Goal: Transaction & Acquisition: Download file/media

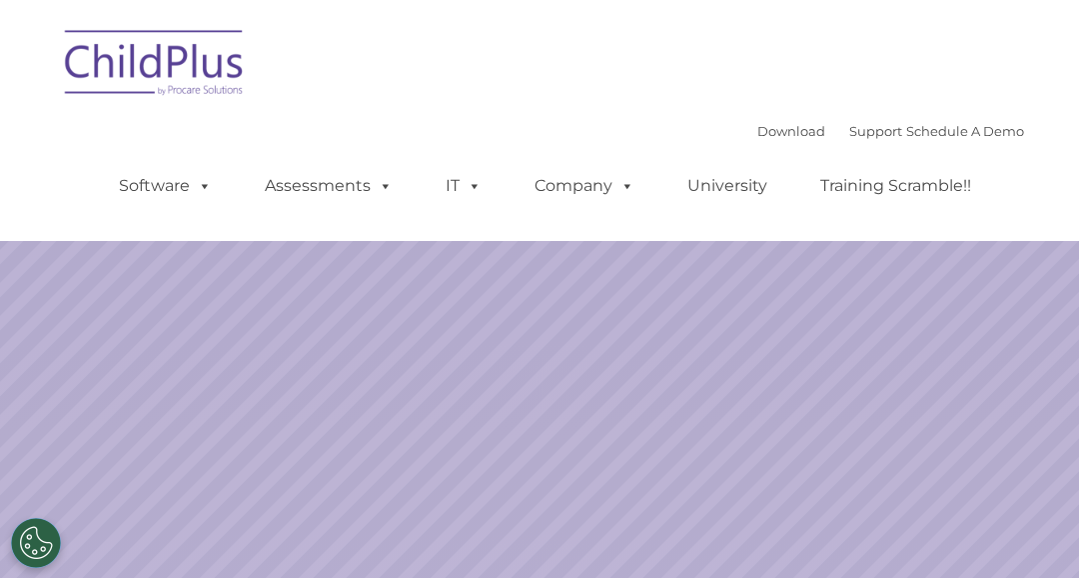
select select "MEDIUM"
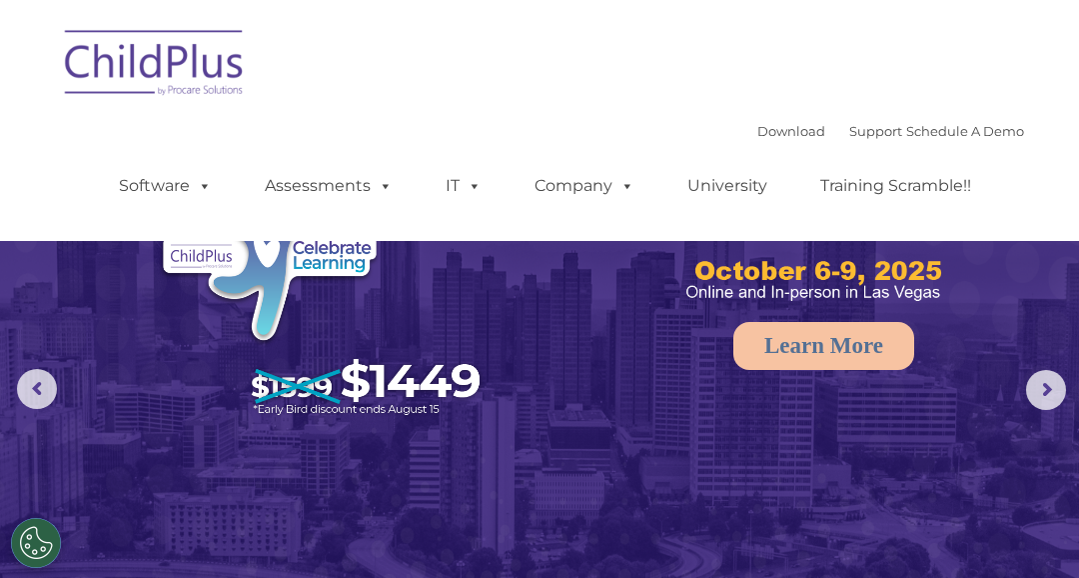
click at [908, 478] on img at bounding box center [539, 339] width 1079 height 678
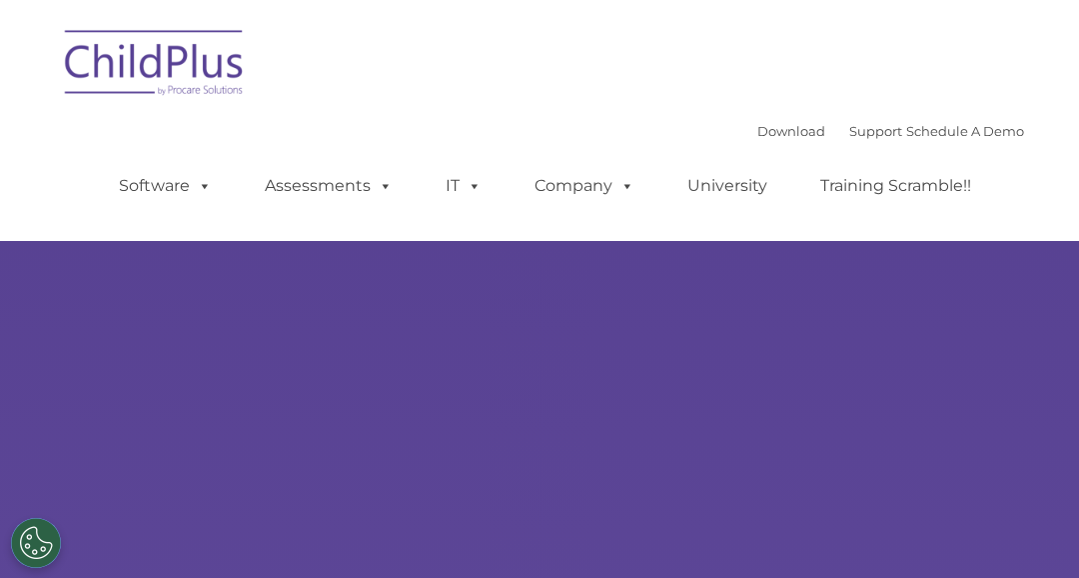
type input ""
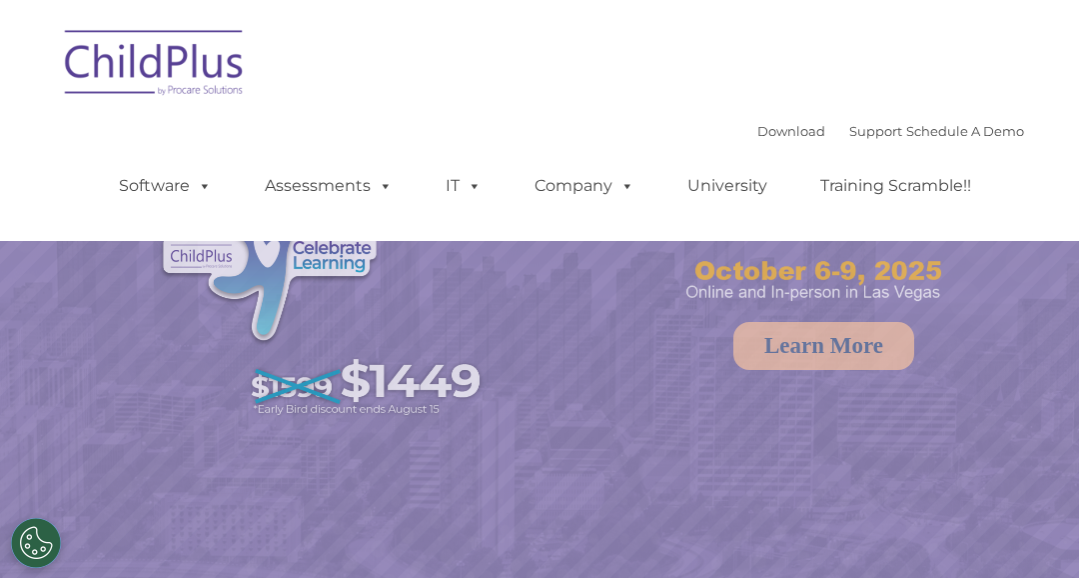
select select "MEDIUM"
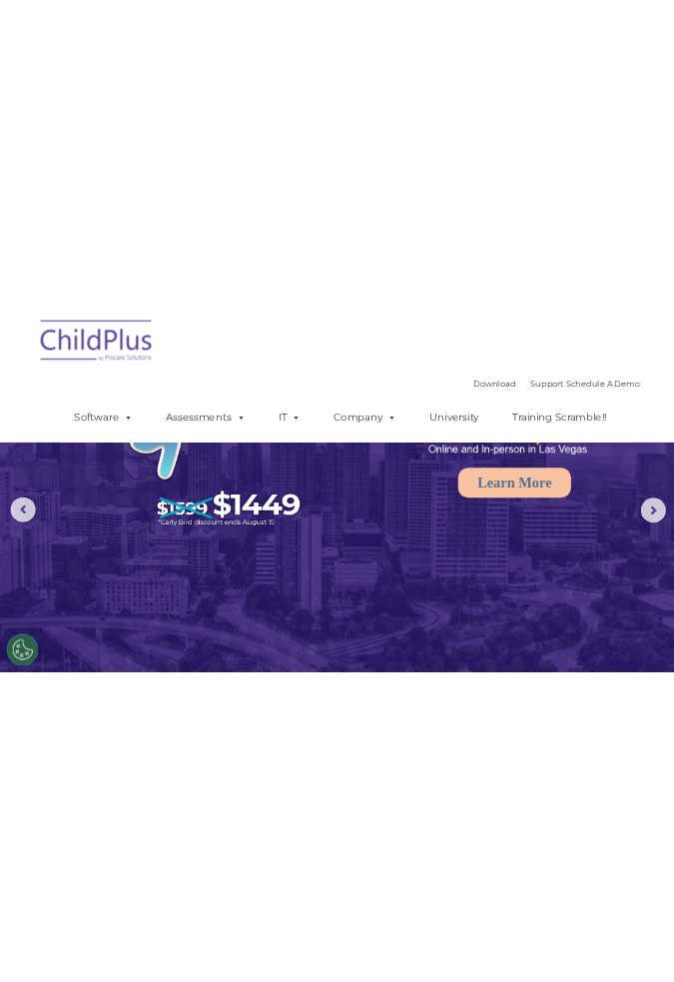
scroll to position [79, 0]
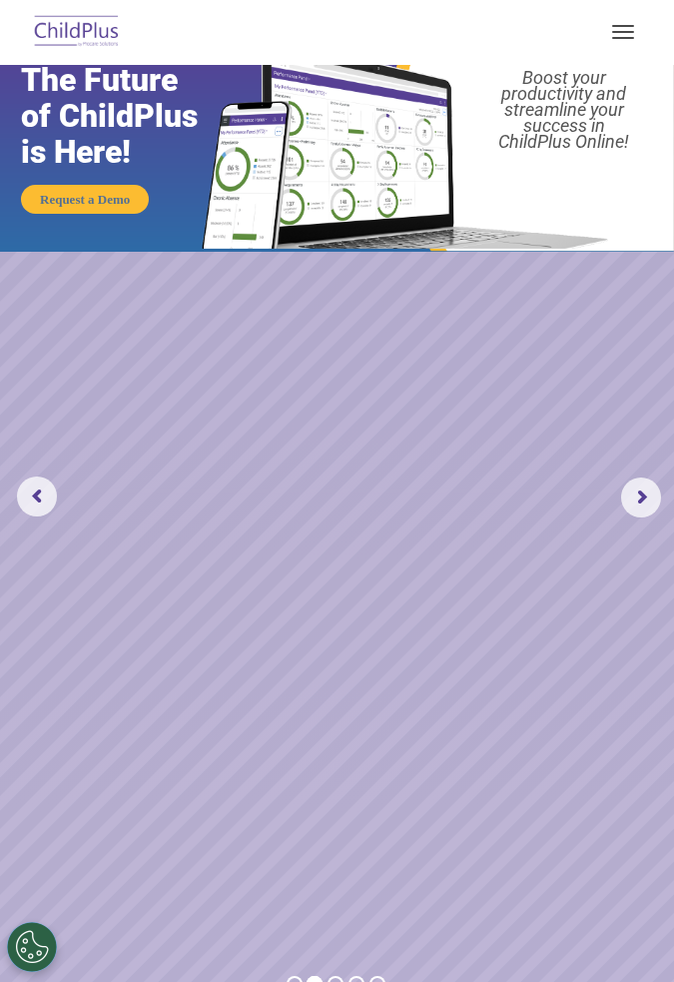
click at [66, 53] on img at bounding box center [77, 32] width 94 height 47
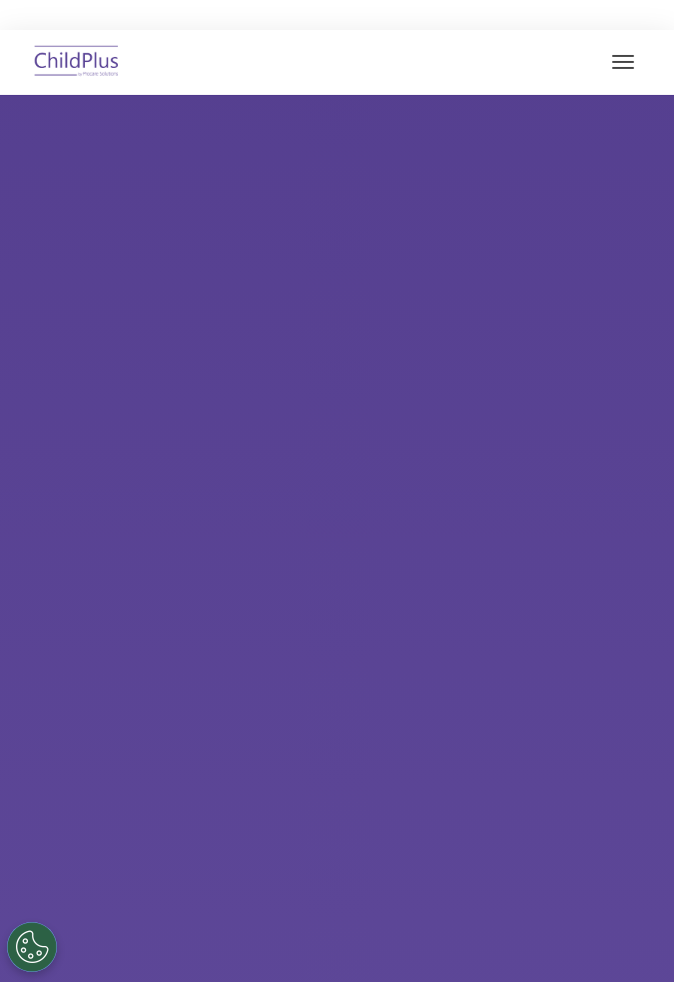
type input ""
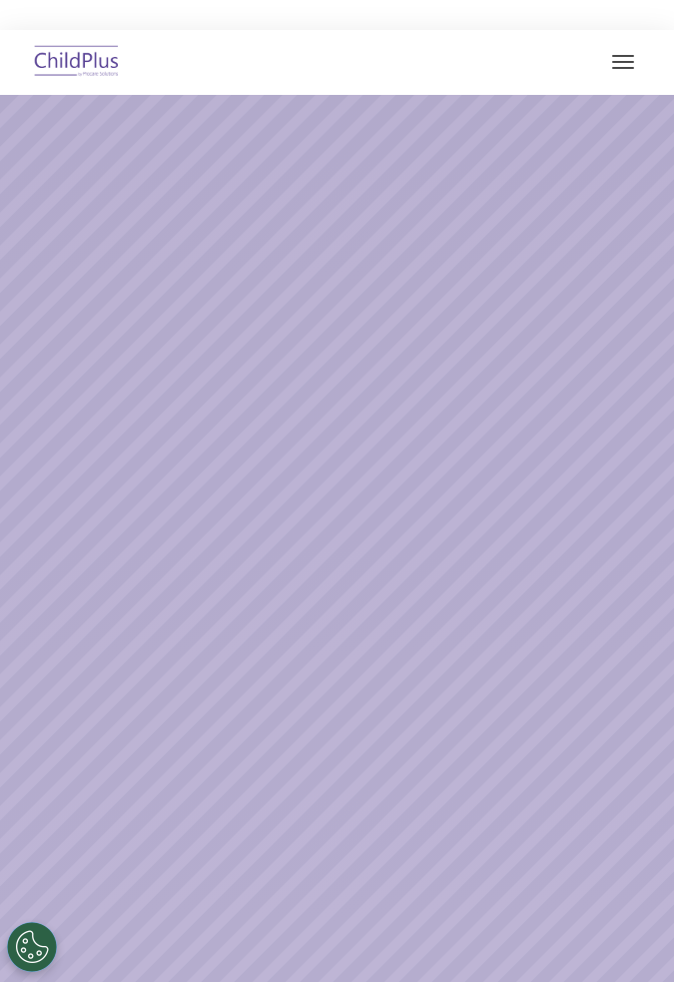
select select "MEDIUM"
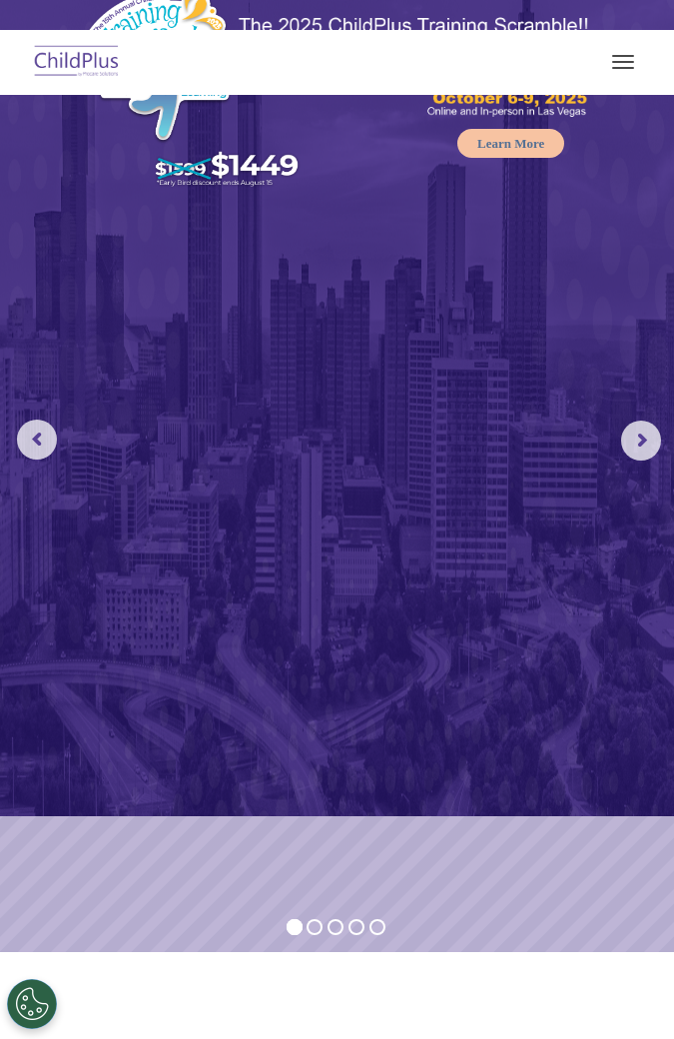
scroll to position [167, 0]
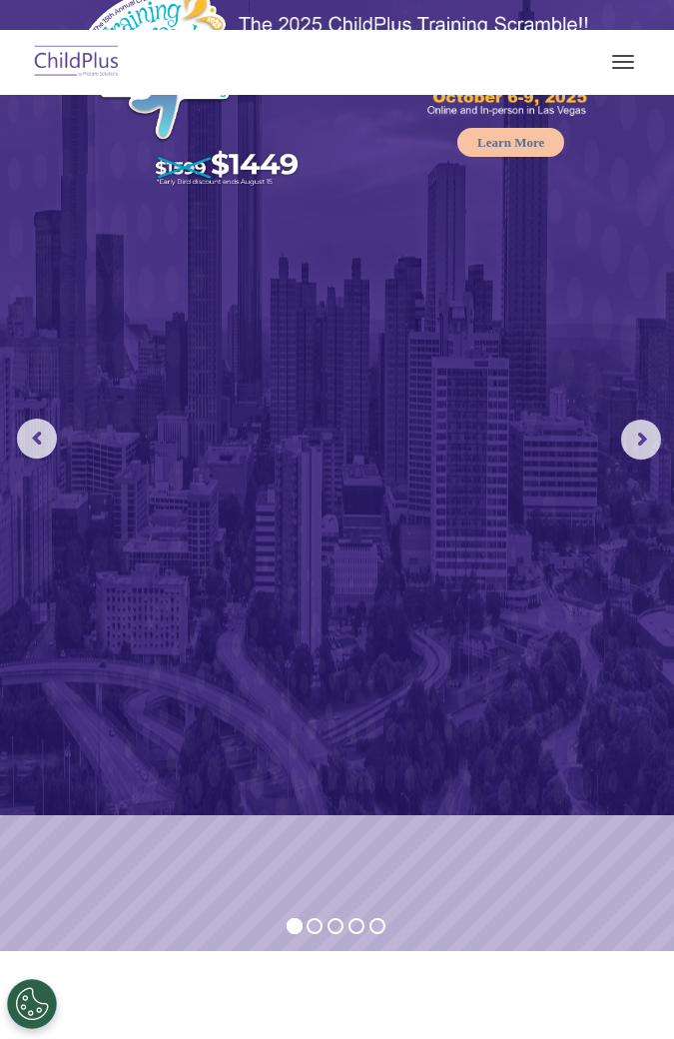
click at [621, 68] on span "button" at bounding box center [623, 68] width 22 height 2
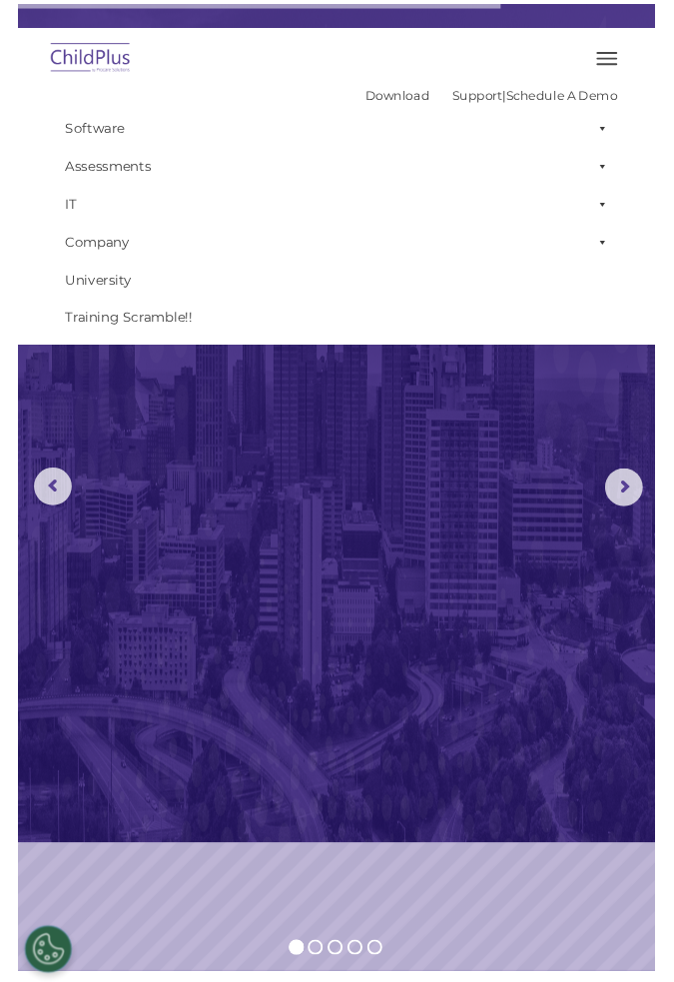
scroll to position [90, 0]
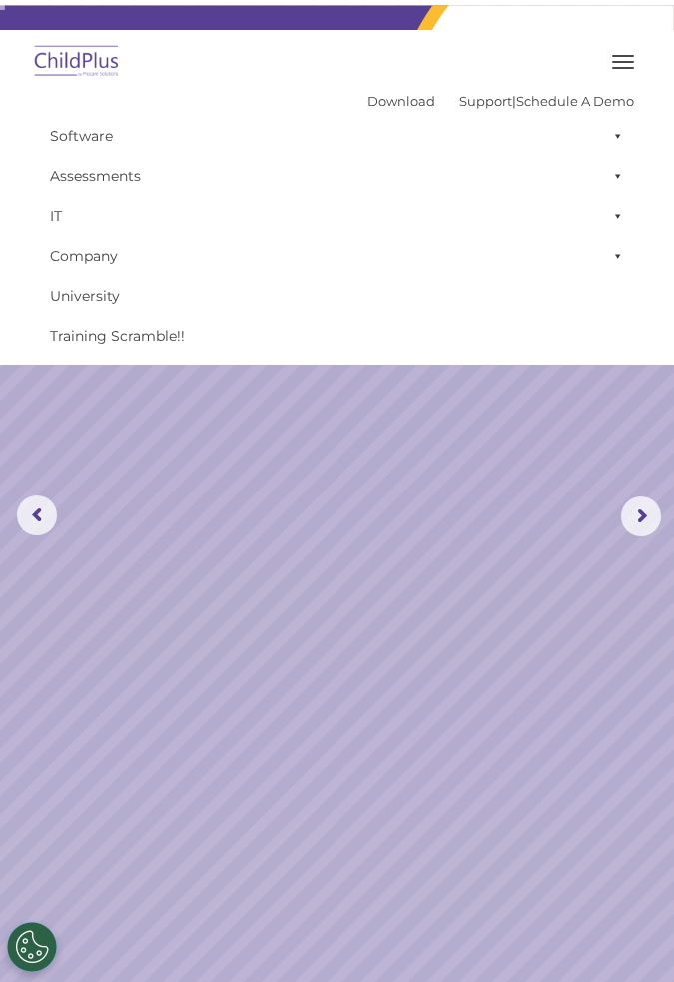
click at [614, 140] on span at bounding box center [615, 136] width 20 height 40
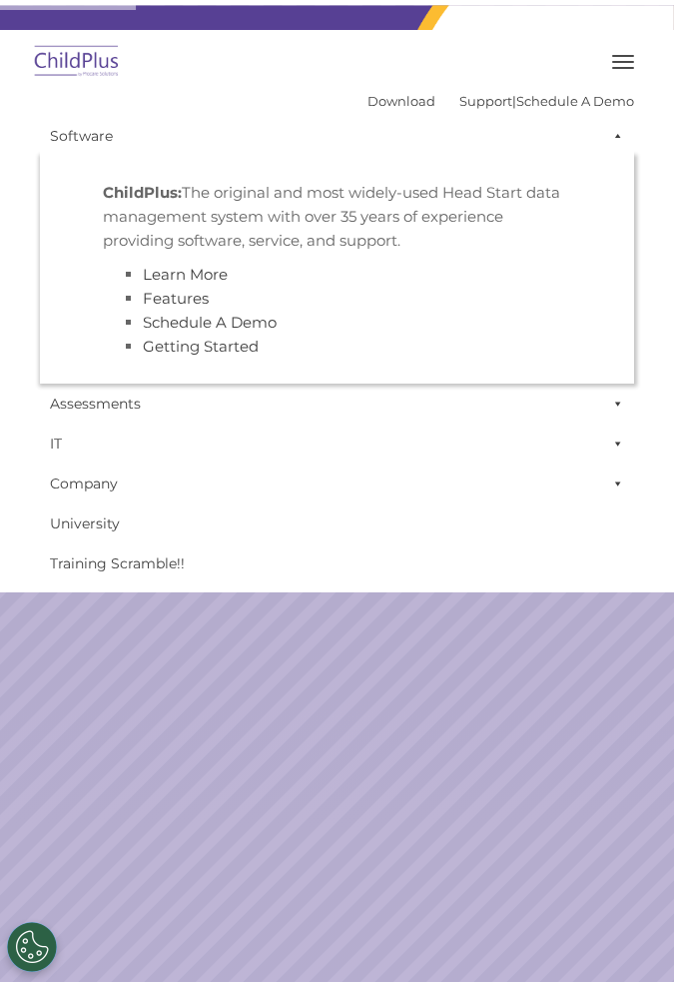
click at [510, 811] on rs-slide "Request a Demo The Future of ChildPlus is Here! Boost your productivity and str…" at bounding box center [337, 516] width 674 height 1023
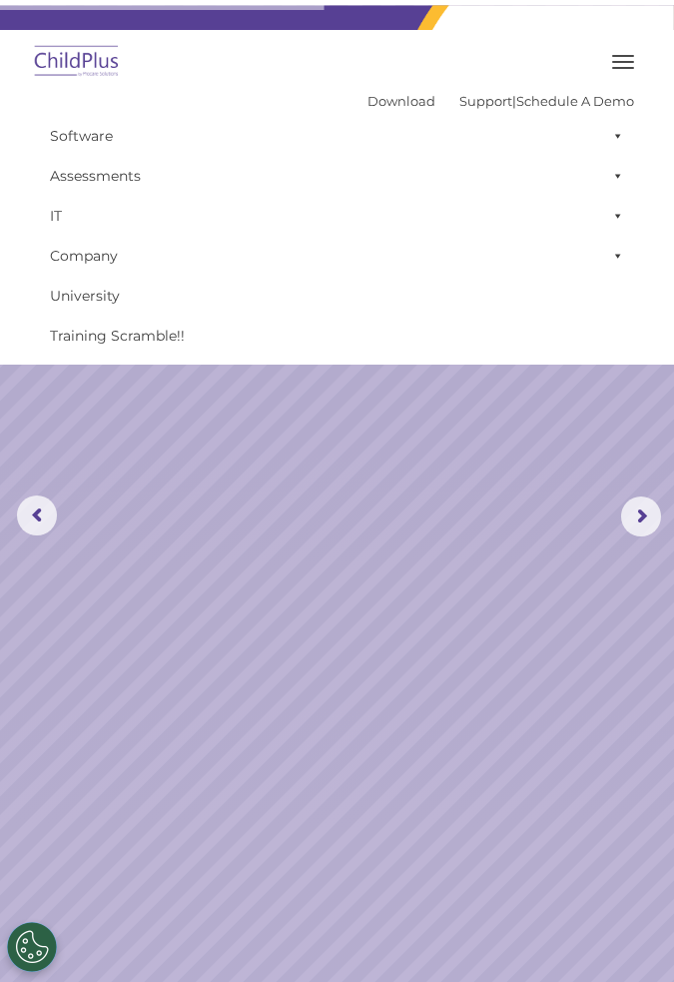
click at [84, 85] on img at bounding box center [77, 62] width 94 height 47
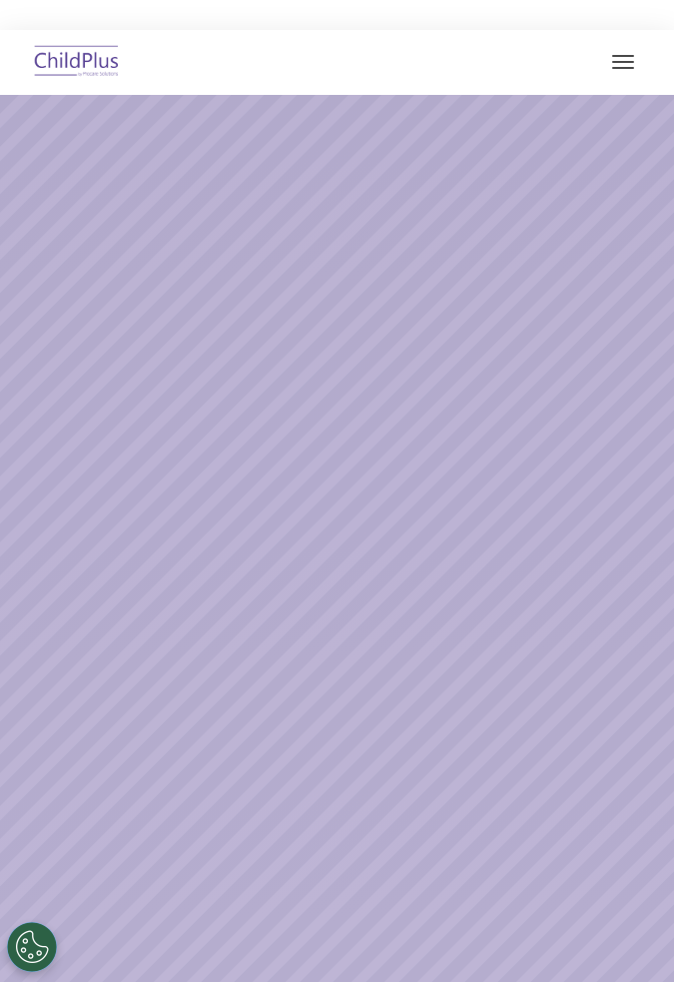
select select "MEDIUM"
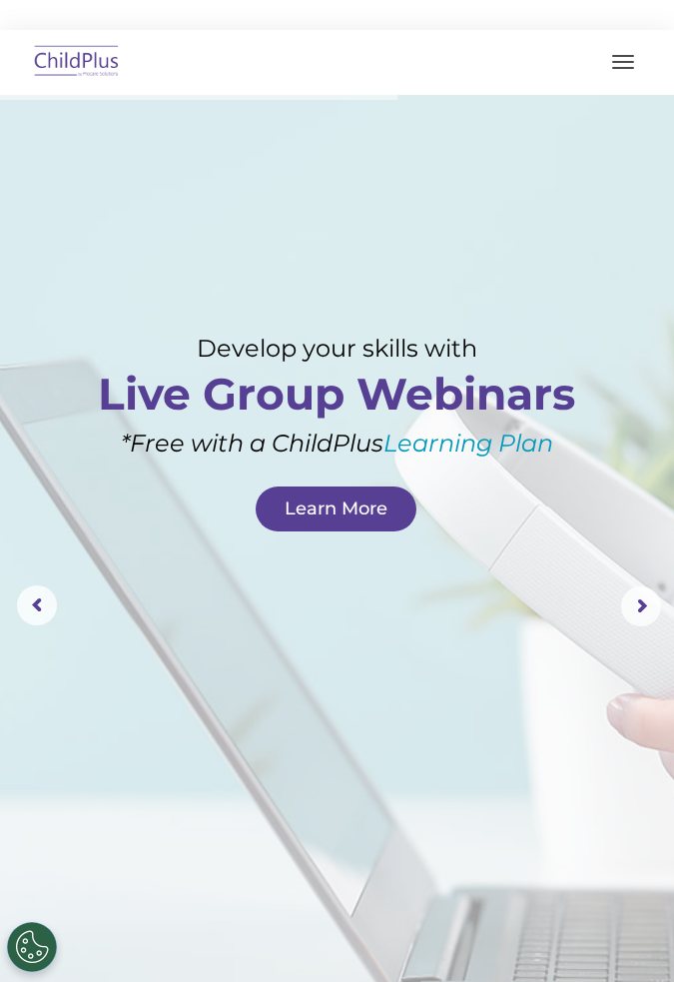
click at [52, 74] on img at bounding box center [77, 62] width 94 height 47
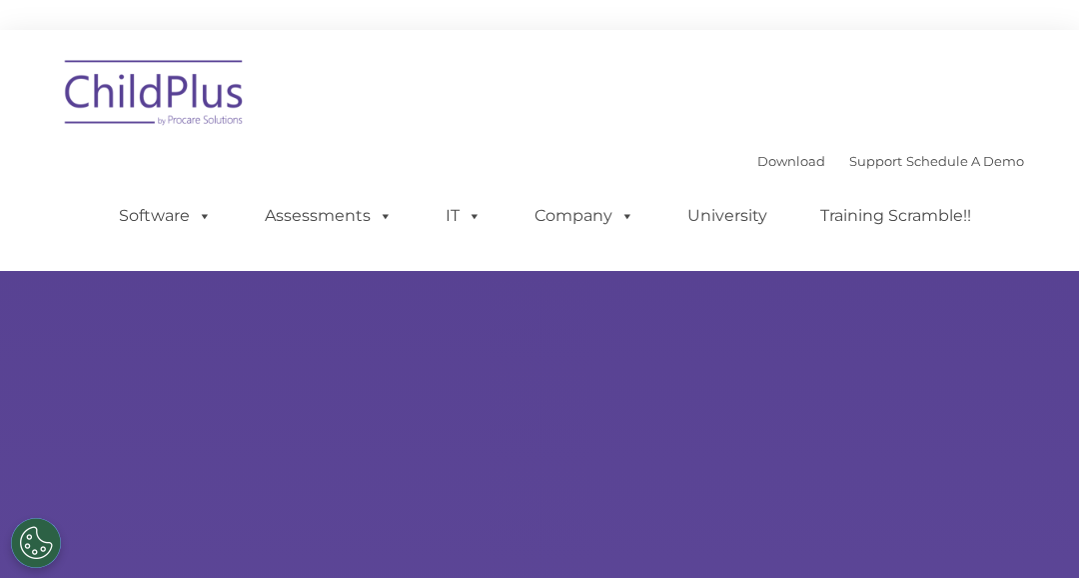
type input ""
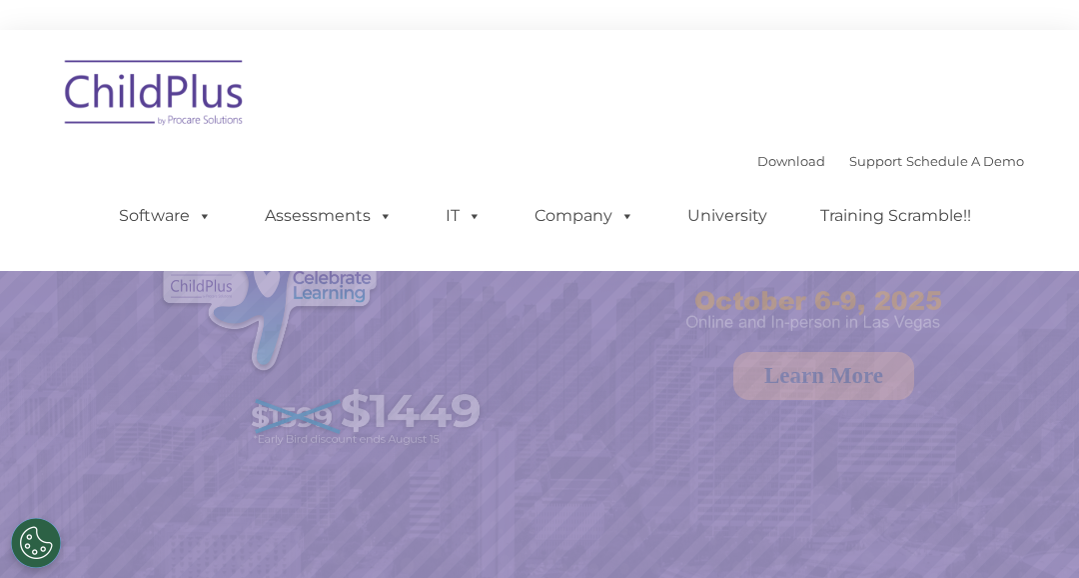
select select "MEDIUM"
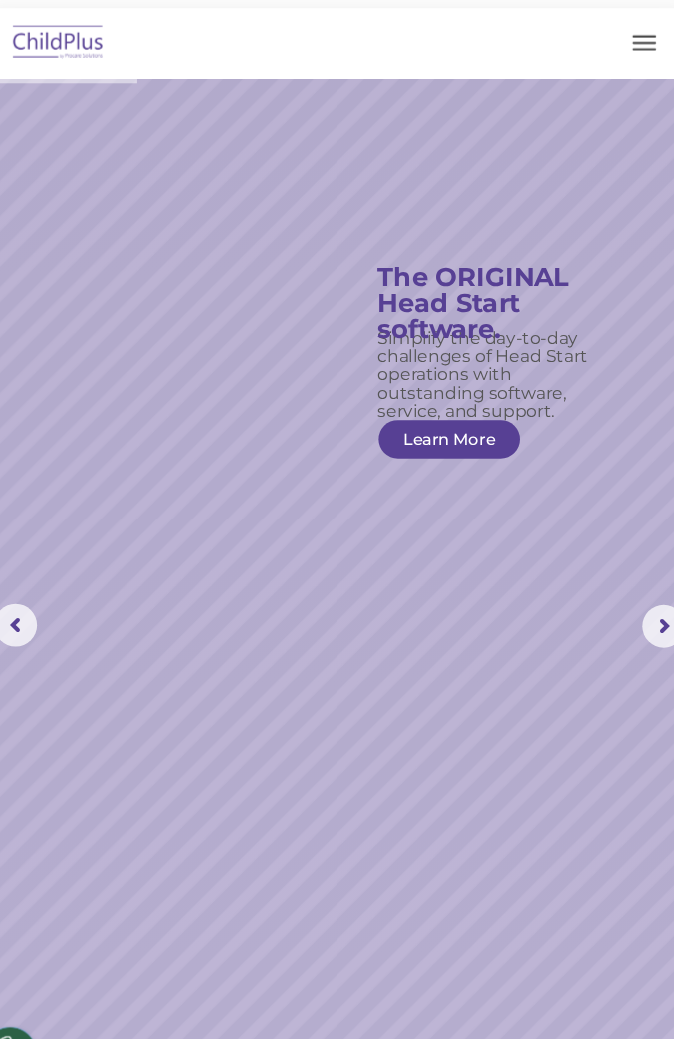
click at [122, 577] on rs-slide "Simplify the day-to-day challenges of Head Start operations with outstanding so…" at bounding box center [337, 606] width 674 height 1023
click at [123, 577] on rs-slide "Simplify the day-to-day challenges of Head Start operations with outstanding so…" at bounding box center [337, 606] width 674 height 1023
click at [590, 577] on rs-slide "Simplify the day-to-day challenges of Head Start operations with outstanding so…" at bounding box center [337, 606] width 674 height 1023
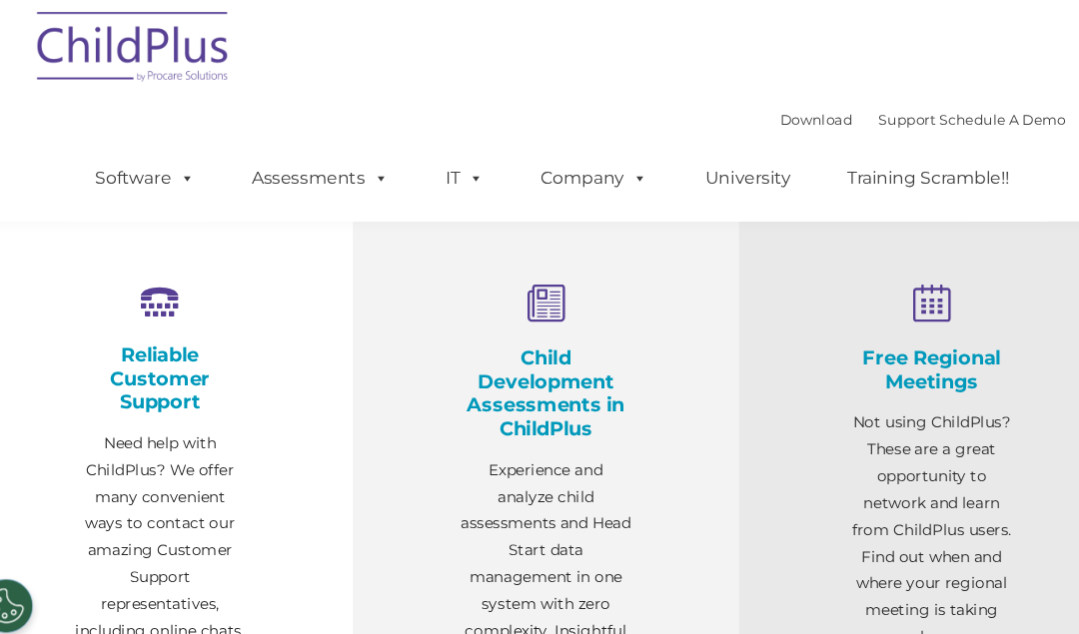
click at [185, 577] on p "Need help with ChildPlus? We offer many convenient ways to contact our amazing …" at bounding box center [180, 573] width 160 height 275
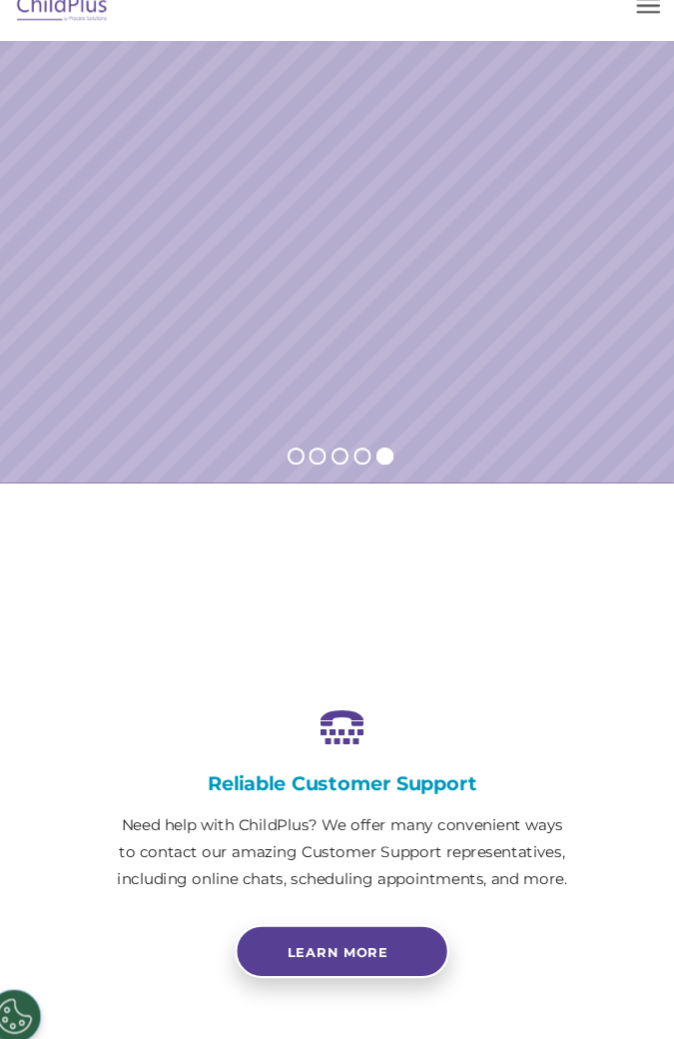
scroll to position [610, 0]
click at [201, 577] on div "Reliable Customer Support Need help with ChildPlus? We offer many convenient wa…" at bounding box center [337, 824] width 644 height 492
click at [201, 577] on div "Reliable Customer Support Need help with ChildPlus? We offer many convenient wa…" at bounding box center [337, 833] width 614 height 272
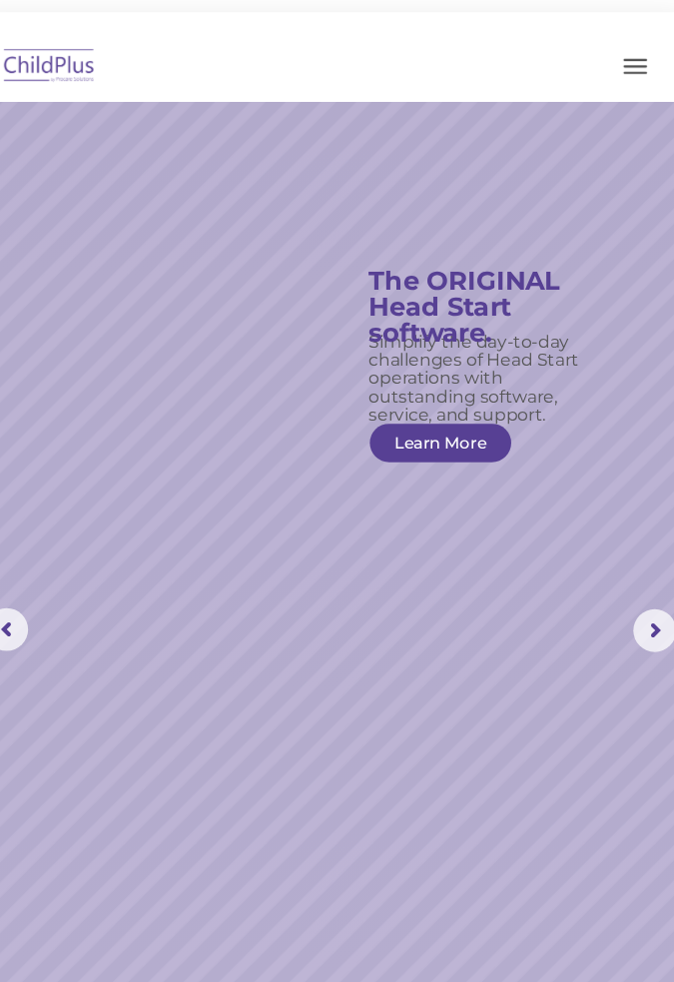
scroll to position [0, 0]
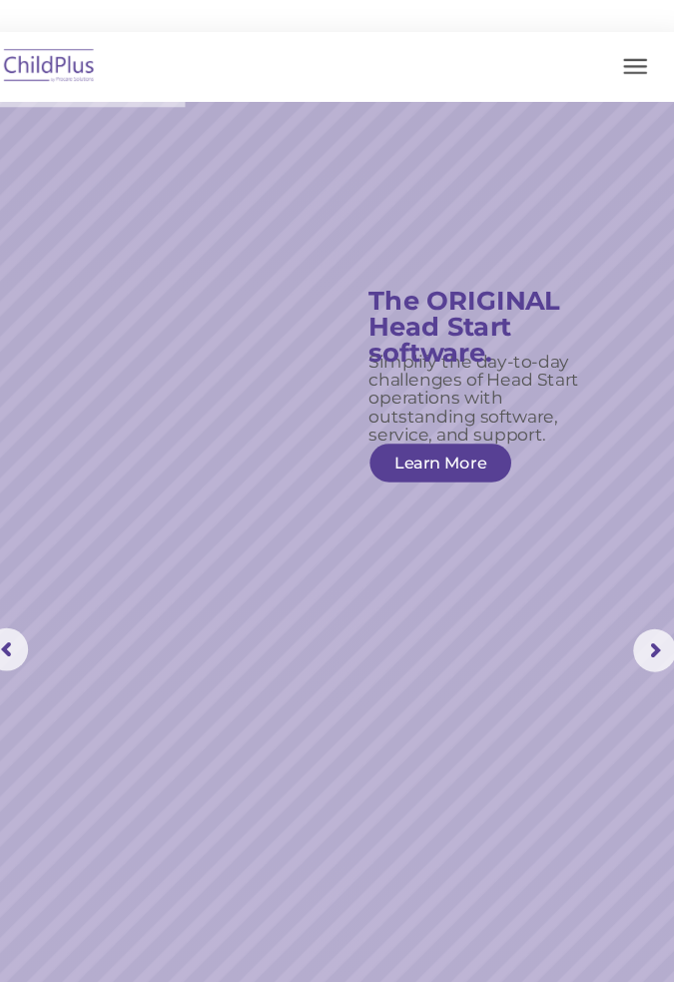
click at [615, 55] on span "button" at bounding box center [623, 56] width 22 height 2
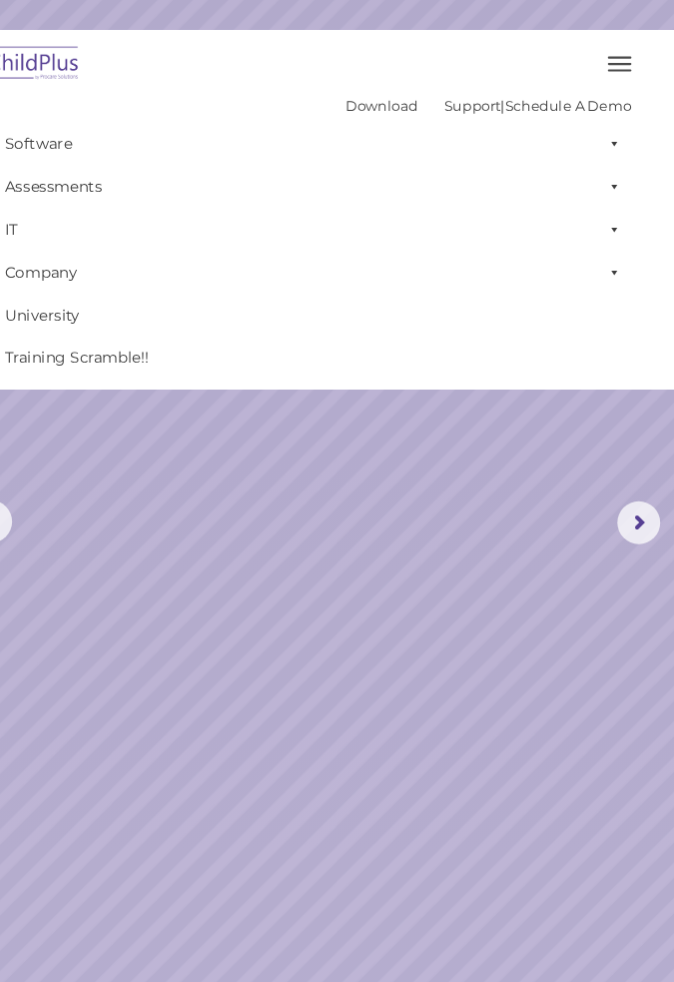
scroll to position [118, 0]
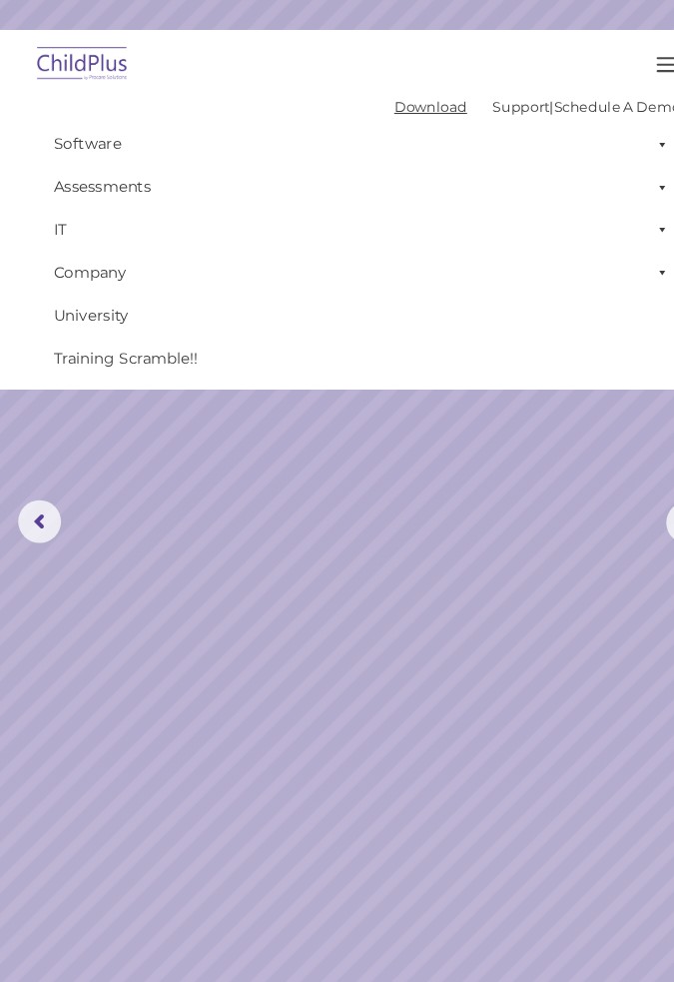
click at [374, 108] on link "Download" at bounding box center [402, 101] width 68 height 16
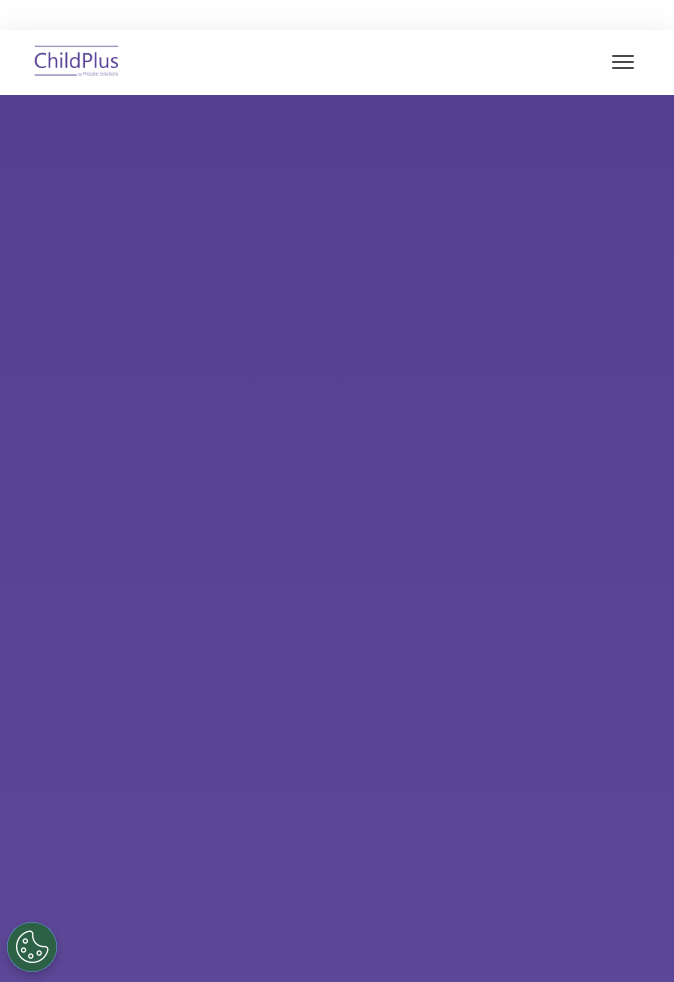
select select "MEDIUM"
